Goal: Information Seeking & Learning: Find specific fact

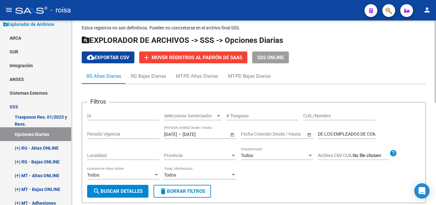
scroll to position [6, 0]
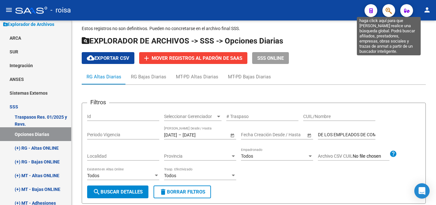
click at [386, 11] on icon "button" at bounding box center [389, 10] width 6 height 7
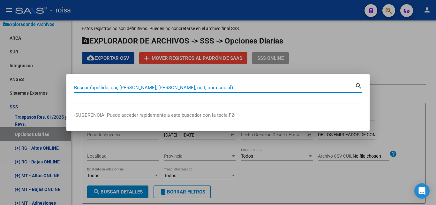
paste input "27344800648"
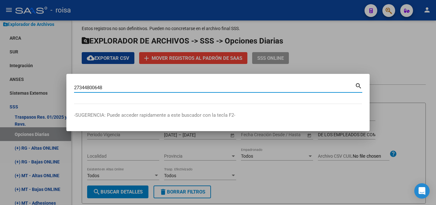
type input "27344800648"
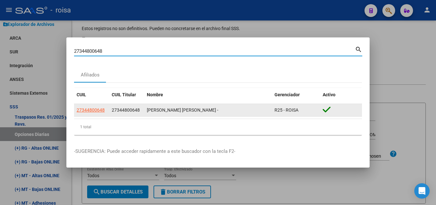
click at [284, 107] on span "R25 - ROISA" at bounding box center [287, 109] width 24 height 5
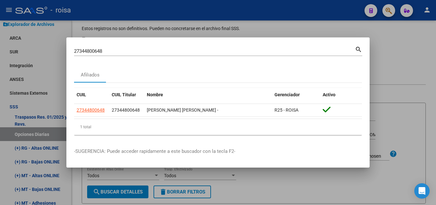
click at [382, 55] on div at bounding box center [218, 102] width 436 height 205
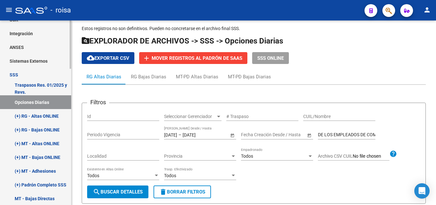
scroll to position [303, 0]
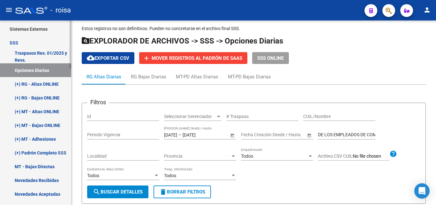
click at [49, 125] on link "(+) MT - Bajas ONLINE" at bounding box center [35, 125] width 71 height 14
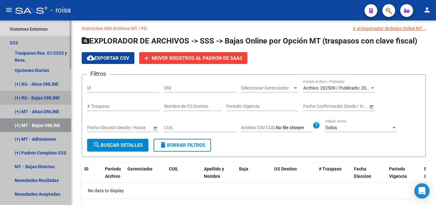
click at [47, 100] on link "(+) RG - Bajas ONLINE" at bounding box center [35, 98] width 71 height 14
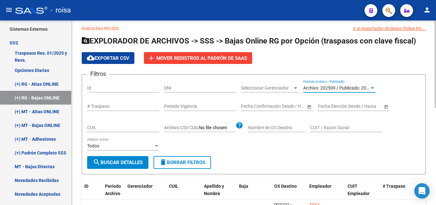
click at [316, 88] on span "Archivo: 202509 / Publicado: 202508" at bounding box center [339, 87] width 73 height 5
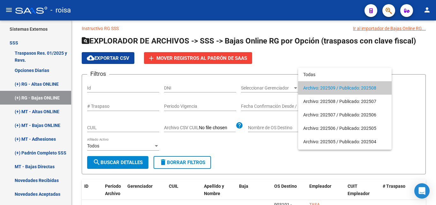
click at [315, 86] on span "Archivo: 202509 / Publicado: 202508" at bounding box center [344, 87] width 83 height 13
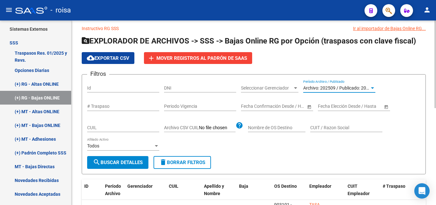
click at [315, 87] on span "Archivo: 202509 / Publicado: 202508" at bounding box center [339, 87] width 73 height 5
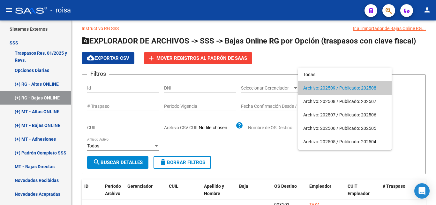
click at [258, 150] on div at bounding box center [218, 102] width 436 height 205
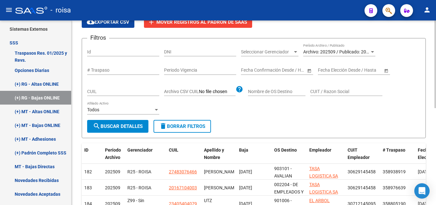
scroll to position [38, 0]
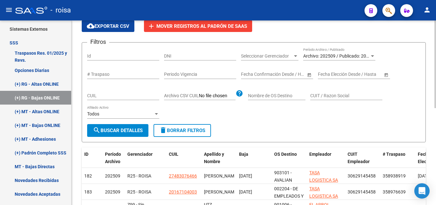
click at [365, 58] on span "Archivo: 202509 / Publicado: 202508" at bounding box center [339, 55] width 73 height 5
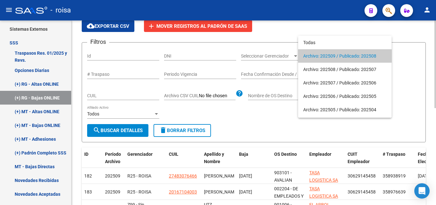
click at [407, 58] on div at bounding box center [218, 102] width 436 height 205
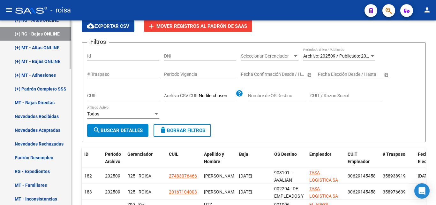
scroll to position [399, 0]
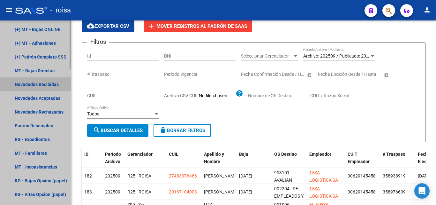
click at [49, 87] on link "Novedades Recibidas" at bounding box center [35, 84] width 71 height 14
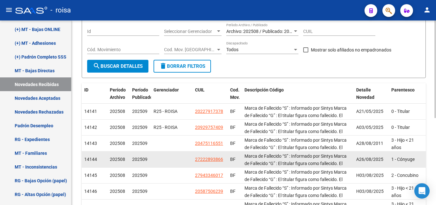
scroll to position [64, 0]
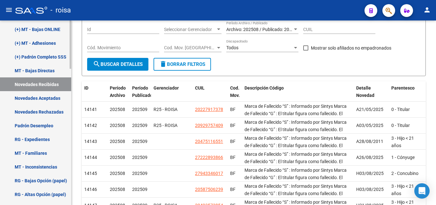
click at [48, 101] on link "Novedades Aceptadas" at bounding box center [35, 98] width 71 height 14
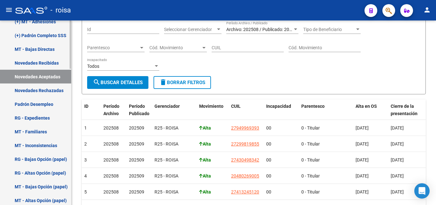
scroll to position [431, 0]
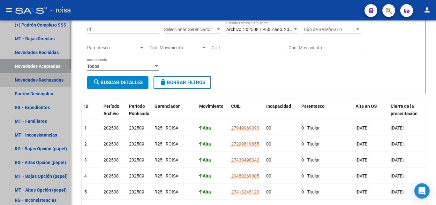
click at [45, 83] on link "Novedades Rechazadas" at bounding box center [35, 80] width 71 height 14
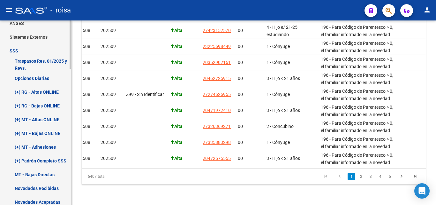
scroll to position [327, 0]
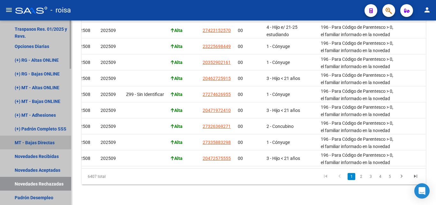
click at [49, 143] on link "MT - Bajas Directas" at bounding box center [35, 142] width 71 height 14
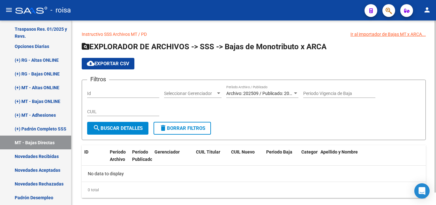
click at [226, 95] on span "Archivo: 202509 / Publicado: 202508" at bounding box center [262, 93] width 73 height 5
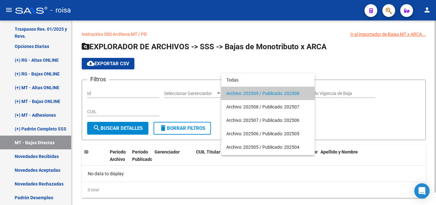
click at [227, 97] on span "Archivo: 202509 / Publicado: 202508" at bounding box center [267, 93] width 83 height 13
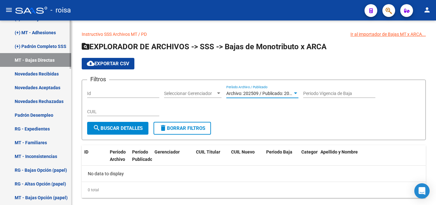
scroll to position [423, 0]
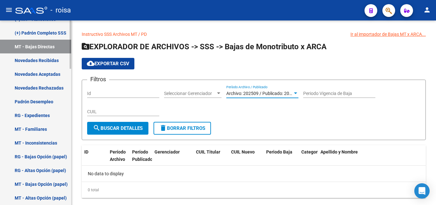
click at [48, 103] on link "Padrón Desempleo" at bounding box center [35, 102] width 71 height 14
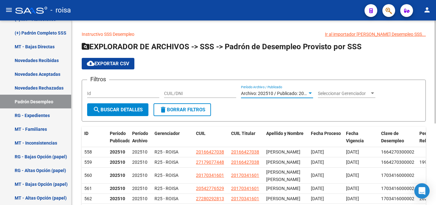
click at [254, 95] on span "Archivo: 202510 / Publicado: 202509" at bounding box center [277, 93] width 73 height 5
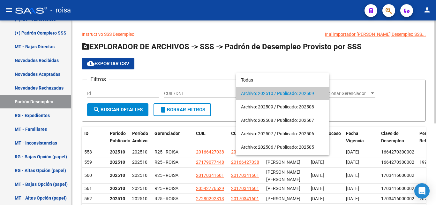
click at [254, 95] on span "Archivo: 202510 / Publicado: 202509" at bounding box center [282, 93] width 83 height 13
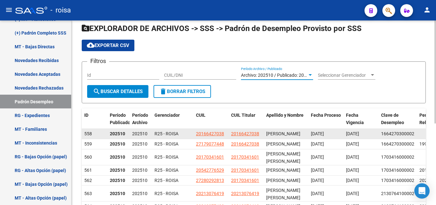
scroll to position [18, 0]
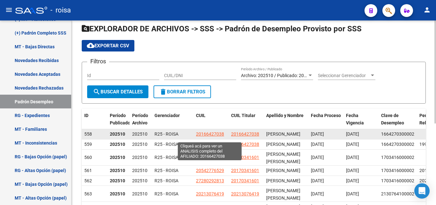
drag, startPoint x: 226, startPoint y: 135, endPoint x: 195, endPoint y: 134, distance: 30.7
click at [195, 134] on datatable-body-cell "20166427038" at bounding box center [210, 134] width 35 height 10
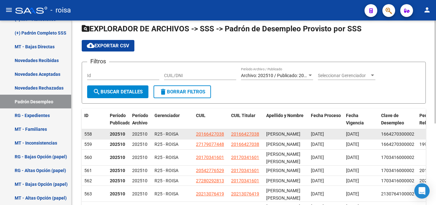
copy span "20166427038"
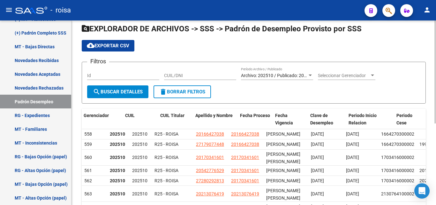
scroll to position [0, 71]
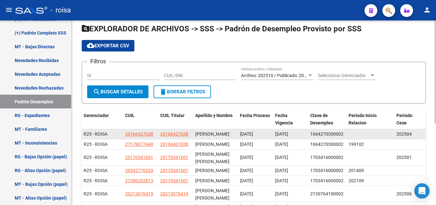
drag, startPoint x: 276, startPoint y: 132, endPoint x: 414, endPoint y: 133, distance: 137.6
click at [414, 133] on div "558 202510 202510 R25 - ROISA 20166427038 20166427038 [PERSON_NAME] [DATE] [DAT…" at bounding box center [218, 134] width 415 height 10
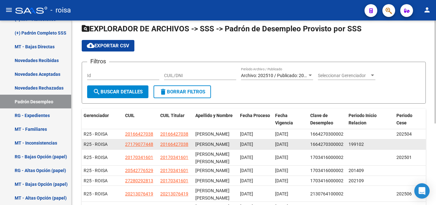
click at [390, 148] on datatable-body-cell "199102" at bounding box center [370, 144] width 48 height 10
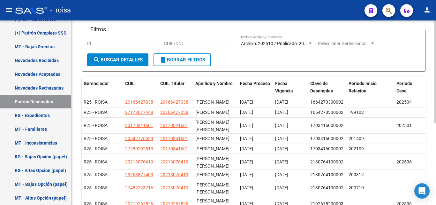
scroll to position [18, 0]
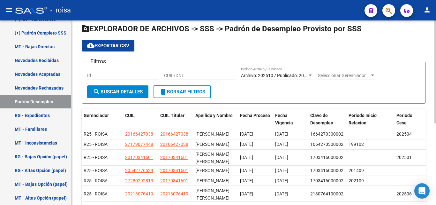
click at [273, 77] on span "Archivo: 202510 / Publicado: 202509" at bounding box center [277, 75] width 73 height 5
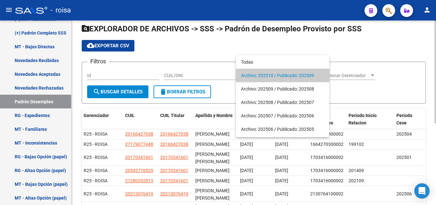
click at [273, 77] on span "Archivo: 202510 / Publicado: 202509" at bounding box center [282, 75] width 83 height 13
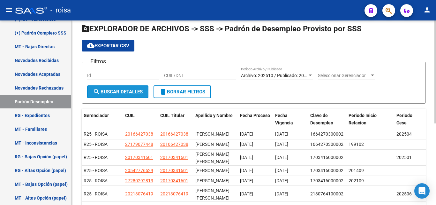
click at [131, 89] on span "search Buscar Detalles" at bounding box center [118, 92] width 50 height 6
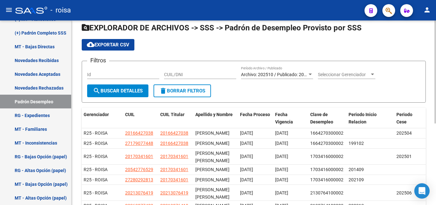
scroll to position [0, 0]
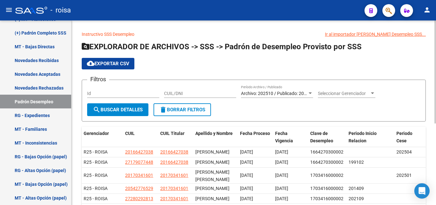
click at [344, 94] on span "Seleccionar Gerenciador" at bounding box center [344, 93] width 52 height 5
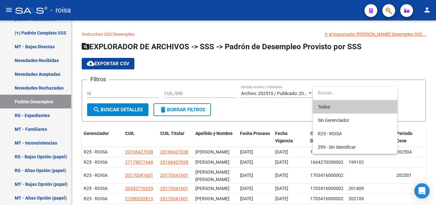
click at [311, 71] on div at bounding box center [218, 102] width 436 height 205
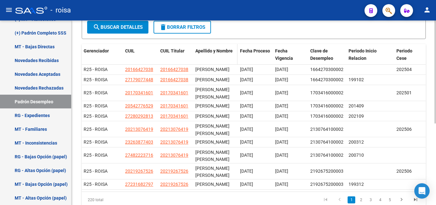
scroll to position [32, 0]
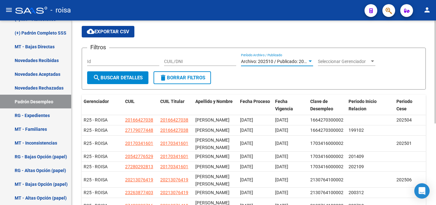
click at [293, 61] on span "Archivo: 202510 / Publicado: 202509" at bounding box center [277, 61] width 73 height 5
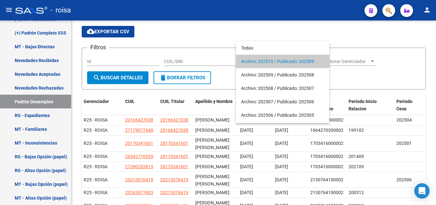
click at [128, 33] on div at bounding box center [218, 102] width 436 height 205
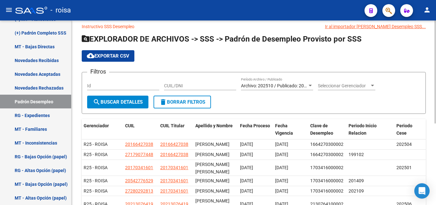
scroll to position [0, 0]
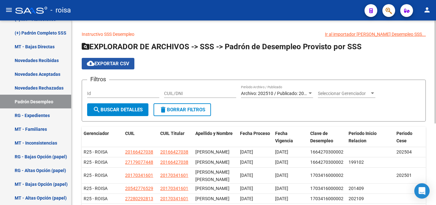
click at [100, 62] on span "cloud_download Exportar CSV" at bounding box center [108, 64] width 42 height 6
click at [119, 35] on link "Instructivo SSS Desempleo" at bounding box center [108, 34] width 53 height 5
click at [44, 114] on link "RG - Expedientes" at bounding box center [35, 115] width 71 height 14
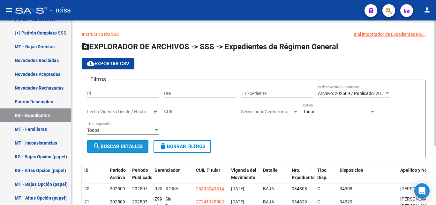
click at [132, 147] on span "search Buscar Detalles" at bounding box center [118, 146] width 50 height 6
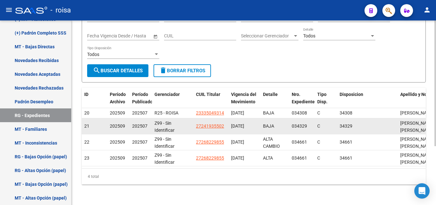
scroll to position [23, 0]
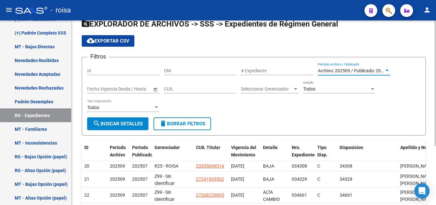
click at [384, 71] on div at bounding box center [387, 70] width 6 height 5
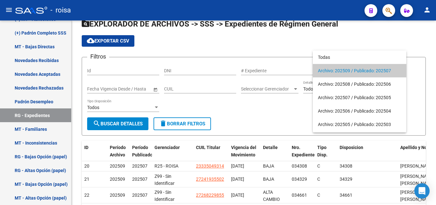
click at [388, 72] on span "Archivo: 202509 / Publicado: 202507" at bounding box center [359, 70] width 83 height 13
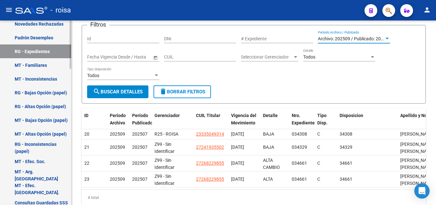
scroll to position [518, 0]
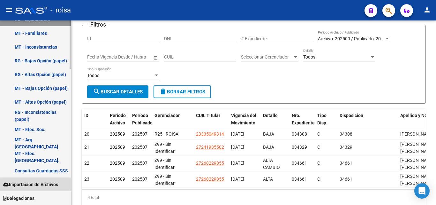
click at [43, 185] on span "Importación de Archivos" at bounding box center [30, 184] width 55 height 7
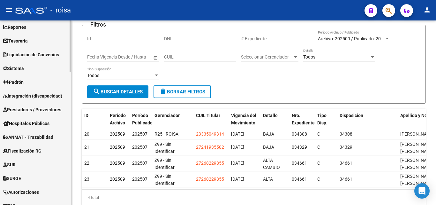
scroll to position [27, 0]
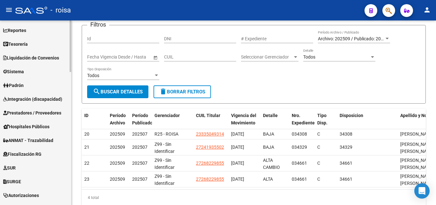
click at [47, 98] on span "Integración (discapacidad)" at bounding box center [32, 98] width 59 height 7
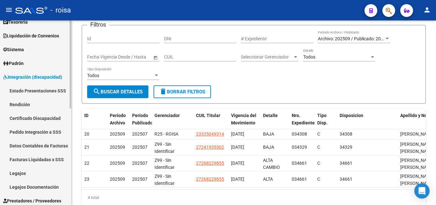
scroll to position [59, 0]
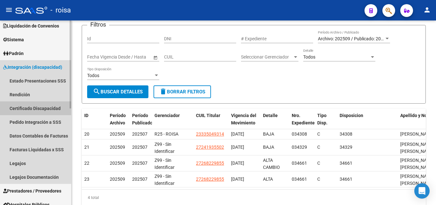
click at [53, 109] on link "Certificado Discapacidad" at bounding box center [35, 108] width 71 height 14
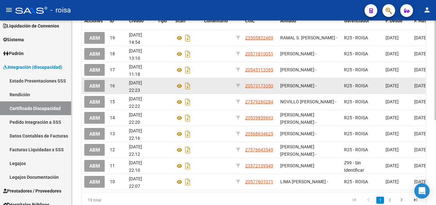
scroll to position [156, 0]
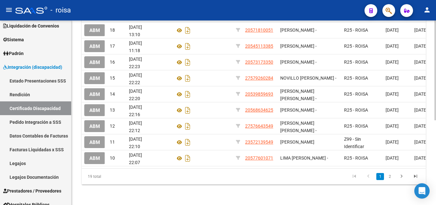
drag, startPoint x: 237, startPoint y: 163, endPoint x: 360, endPoint y: 168, distance: 123.0
click at [360, 168] on div "Acciones ID Creado Tipo Scan Comentario CUIL Afiliado Gerenciador F. Desde F. H…" at bounding box center [254, 87] width 344 height 194
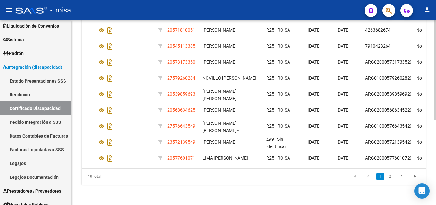
scroll to position [0, 95]
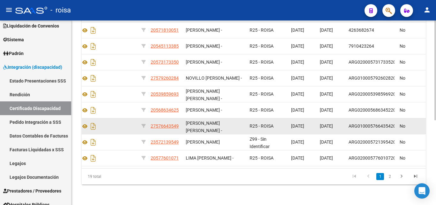
drag, startPoint x: 230, startPoint y: 119, endPoint x: 186, endPoint y: 118, distance: 44.4
click at [185, 118] on datatable-body-cell "[PERSON_NAME] [PERSON_NAME] -" at bounding box center [215, 126] width 64 height 16
copy span "[PERSON_NAME] [PERSON_NAME]"
click at [92, 121] on icon "Descargar documento" at bounding box center [93, 126] width 8 height 10
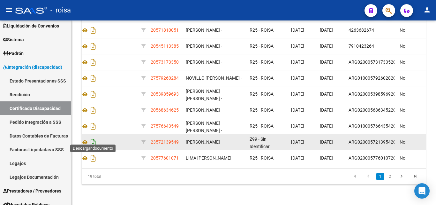
click at [93, 138] on icon "Descargar documento" at bounding box center [93, 142] width 8 height 10
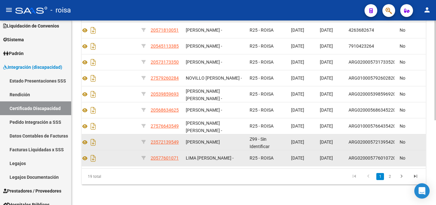
scroll to position [156, 0]
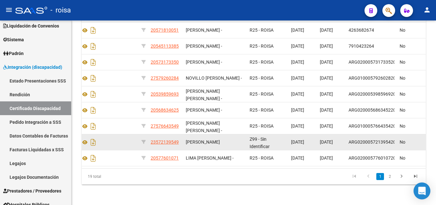
click at [419, 191] on icon "Open Intercom Messenger" at bounding box center [421, 190] width 7 height 8
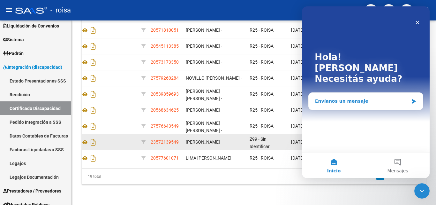
scroll to position [0, 0]
click at [352, 98] on div "Envíanos un mensaje" at bounding box center [362, 101] width 94 height 7
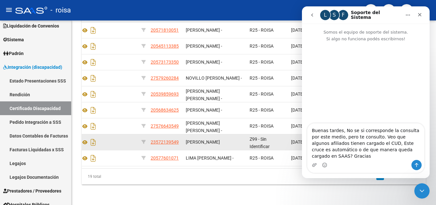
type textarea "Buenas tardes, No se si corresponde la consulta por este medio, pero te consult…"
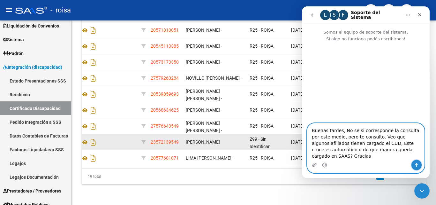
click at [413, 166] on button "Enviar un mensaje…" at bounding box center [417, 165] width 10 height 10
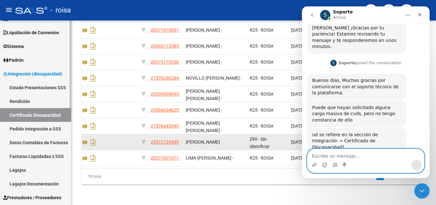
scroll to position [43, 0]
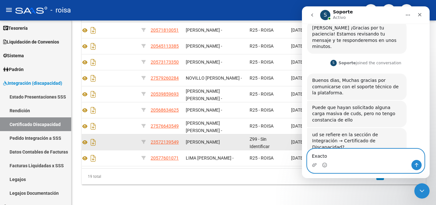
type textarea "Exacto"
click at [415, 165] on icon "Enviar un mensaje…" at bounding box center [416, 164] width 5 height 5
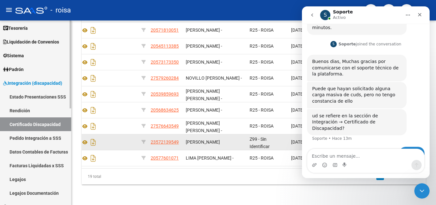
click at [36, 65] on link "Padrón" at bounding box center [35, 69] width 71 height 14
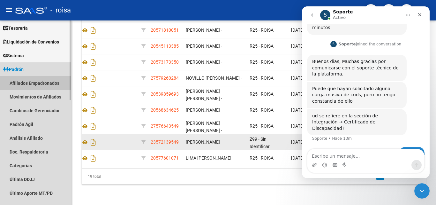
click at [47, 84] on link "Afiliados Empadronados" at bounding box center [35, 83] width 71 height 14
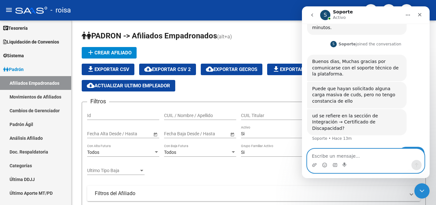
click at [325, 151] on textarea "Escribe un mensaje..." at bounding box center [365, 154] width 117 height 11
type textarea "P"
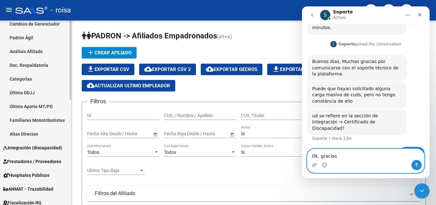
scroll to position [139, 0]
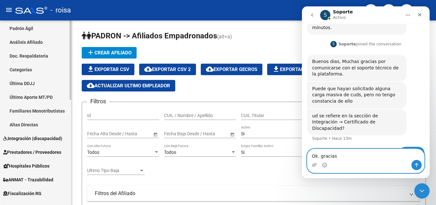
type textarea "Ok. gracias"
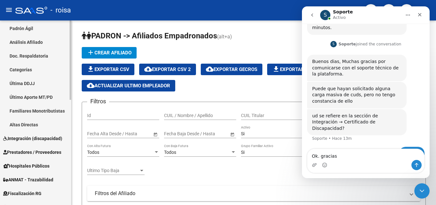
click at [48, 138] on span "Integración (discapacidad)" at bounding box center [32, 138] width 59 height 7
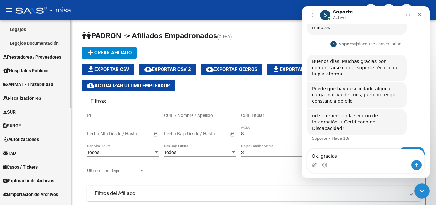
scroll to position [203, 0]
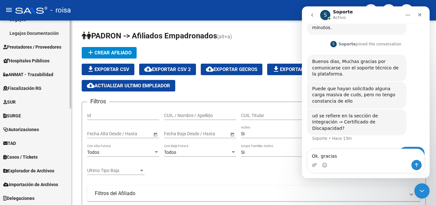
click at [45, 173] on span "Explorador de Archivos" at bounding box center [28, 170] width 51 height 7
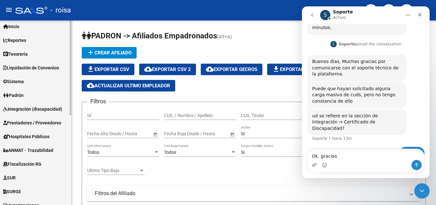
scroll to position [16, 0]
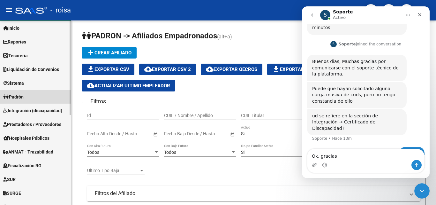
click at [34, 98] on link "Padrón" at bounding box center [35, 97] width 71 height 14
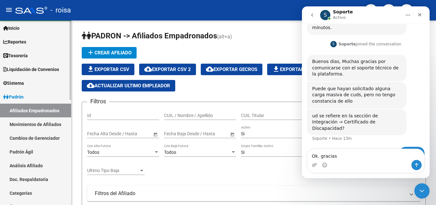
click at [51, 109] on link "Afiliados Empadronados" at bounding box center [35, 110] width 71 height 14
click at [204, 49] on div "add Crear Afiliado file_download Exportar CSV cloud_download Exportar CSV 2 clo…" at bounding box center [254, 69] width 344 height 44
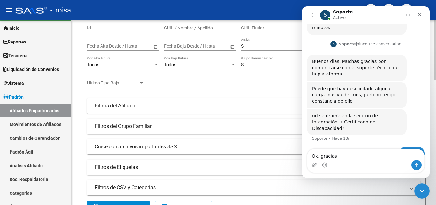
scroll to position [128, 0]
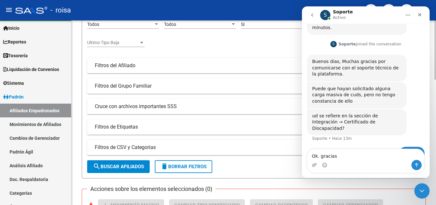
click at [132, 164] on span "search Buscar Afiliados" at bounding box center [118, 166] width 51 height 6
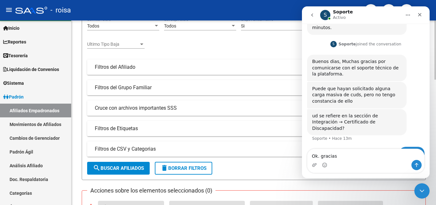
scroll to position [8, 0]
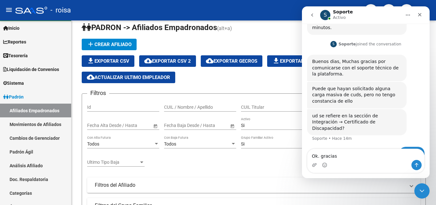
click at [311, 15] on icon "go back" at bounding box center [312, 14] width 5 height 5
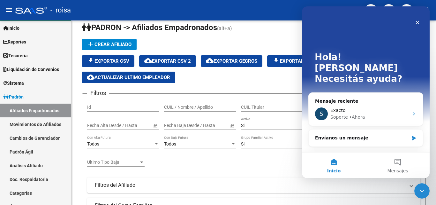
scroll to position [0, 0]
click at [241, 171] on div "Filtros Id CUIL / Nombre / Apellido CUIL Titular Seleccionar Gerenciador Selecc…" at bounding box center [253, 176] width 333 height 155
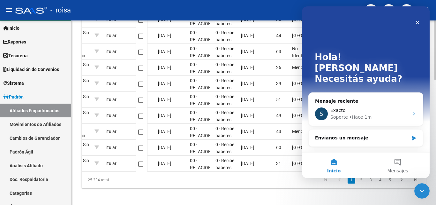
scroll to position [0, 393]
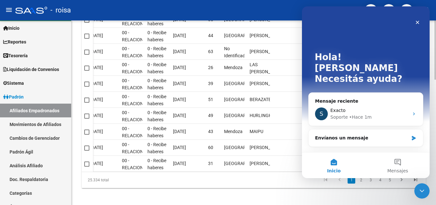
drag, startPoint x: 183, startPoint y: 173, endPoint x: 63, endPoint y: 168, distance: 119.8
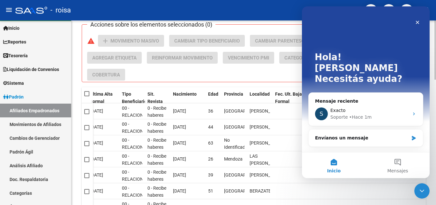
scroll to position [255, 0]
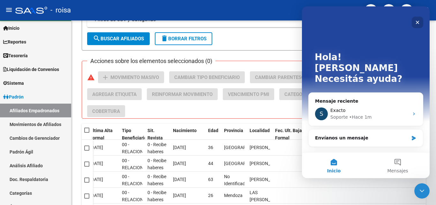
click at [418, 20] on icon "Cerrar" at bounding box center [417, 22] width 5 height 5
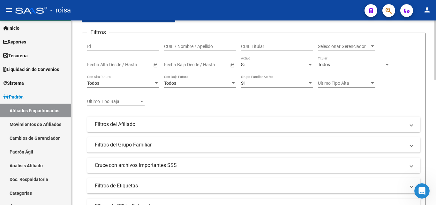
scroll to position [32, 0]
